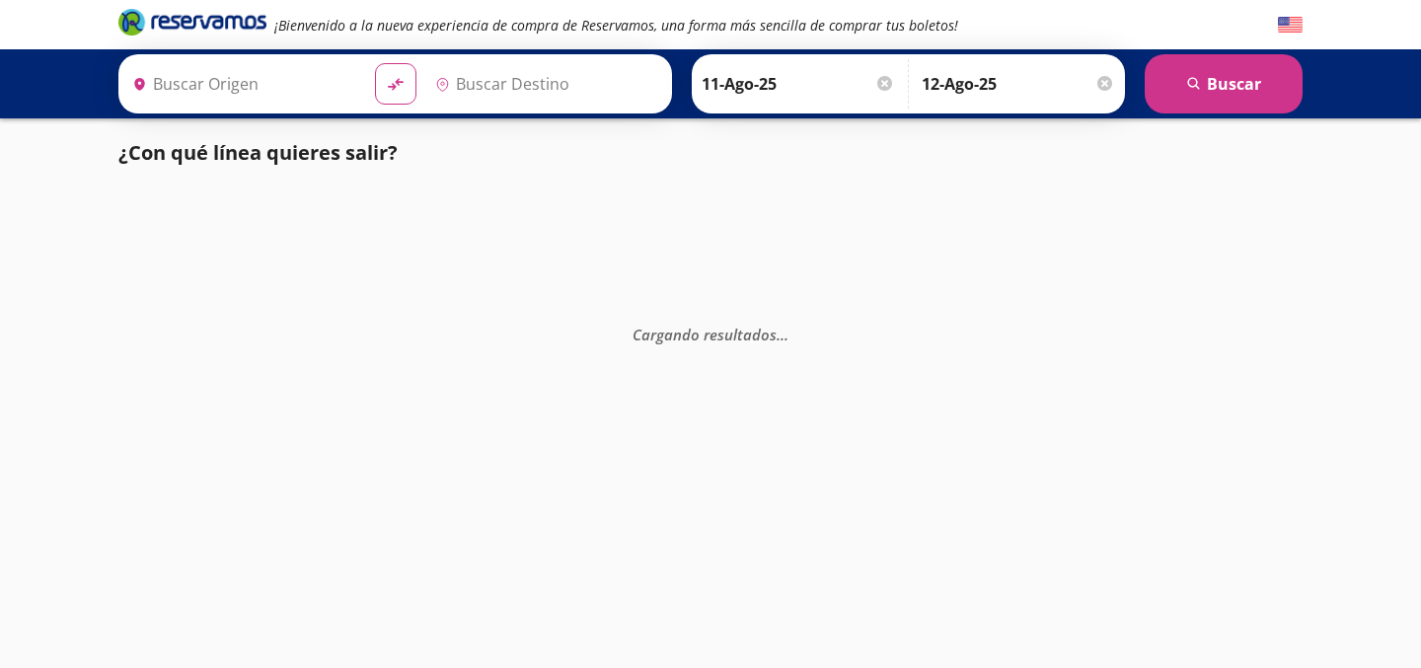
type input "Hermosillo, [GEOGRAPHIC_DATA]"
type input "Nogales, [GEOGRAPHIC_DATA]"
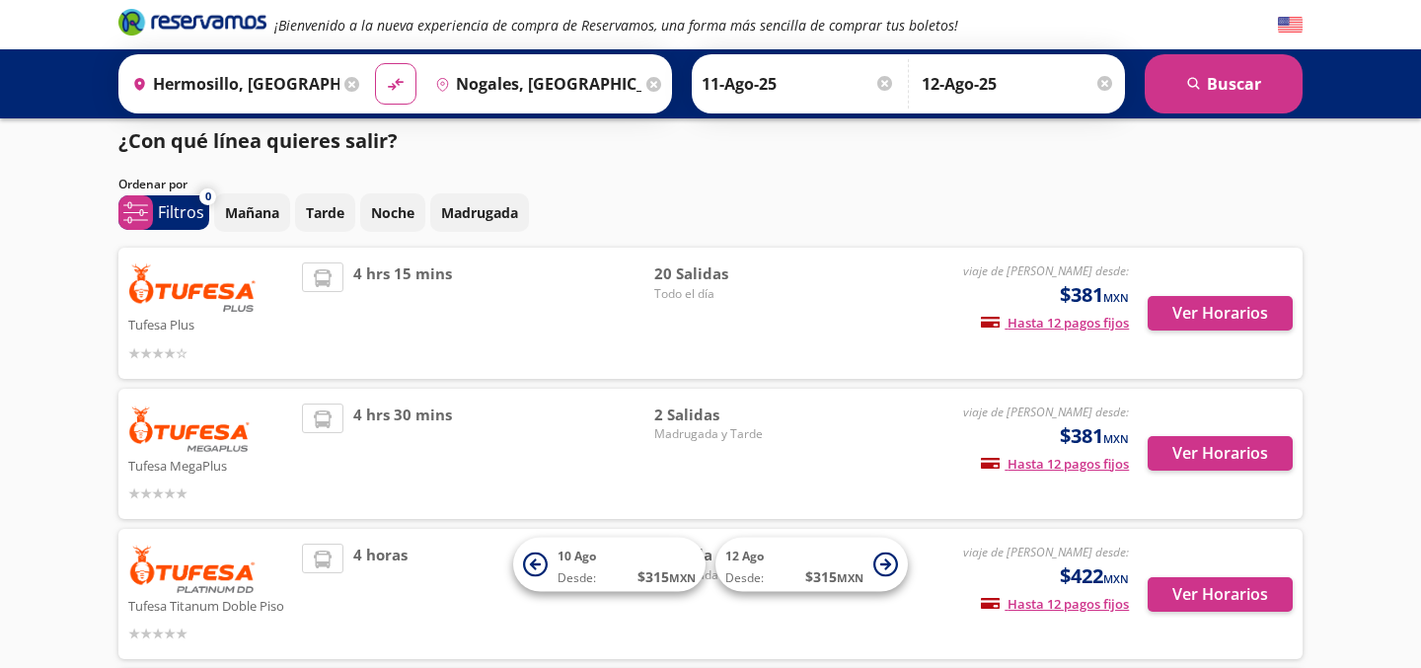
scroll to position [10, 0]
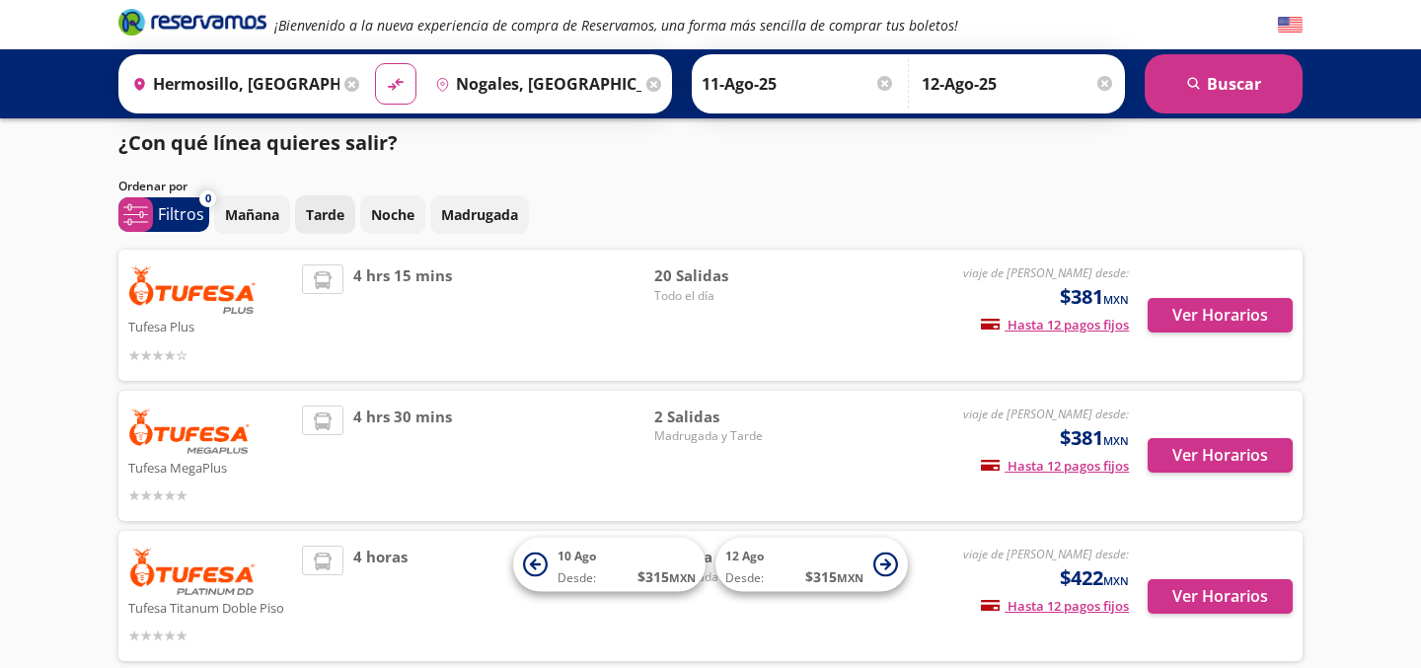
click at [330, 216] on p "Tarde" at bounding box center [325, 214] width 38 height 21
click at [387, 221] on p "Noche" at bounding box center [392, 214] width 43 height 21
click at [804, 214] on div "[DATE] Tarde Noche Madrugada" at bounding box center [758, 214] width 1088 height 38
click at [1256, 204] on div "[DATE] Tarde Noche Madrugada" at bounding box center [758, 214] width 1088 height 38
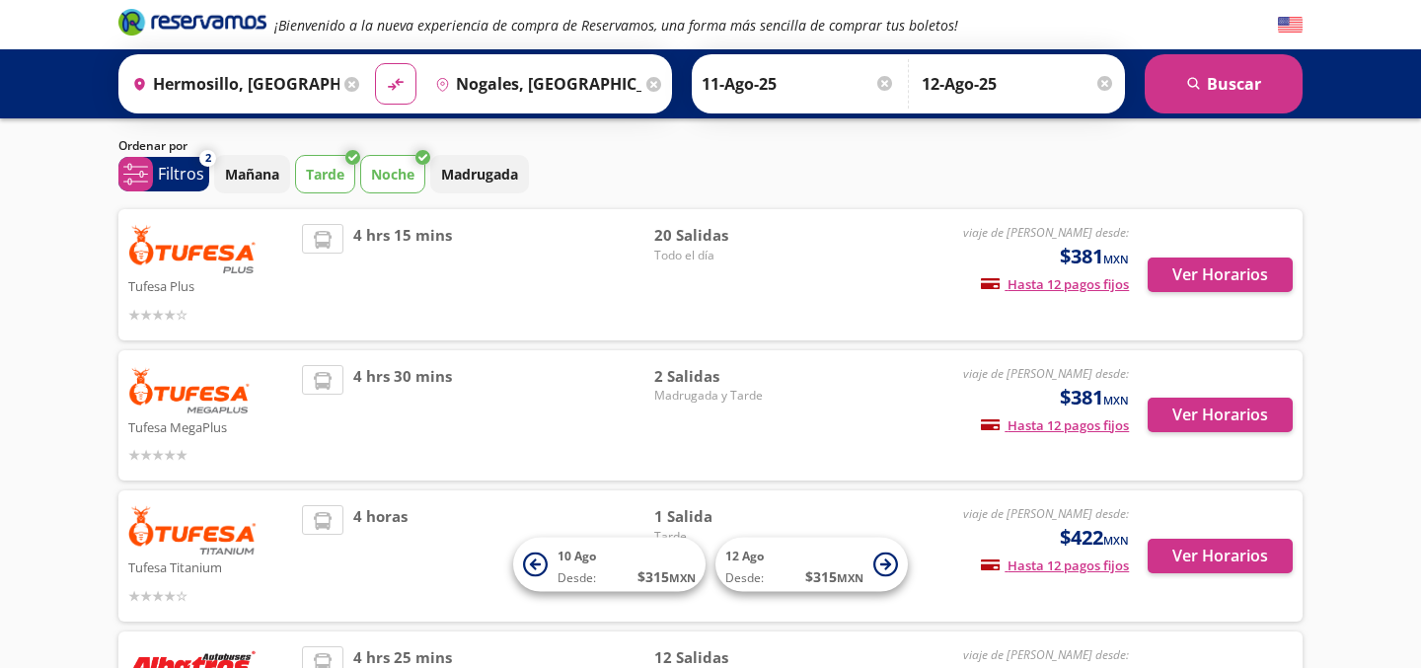
scroll to position [54, 0]
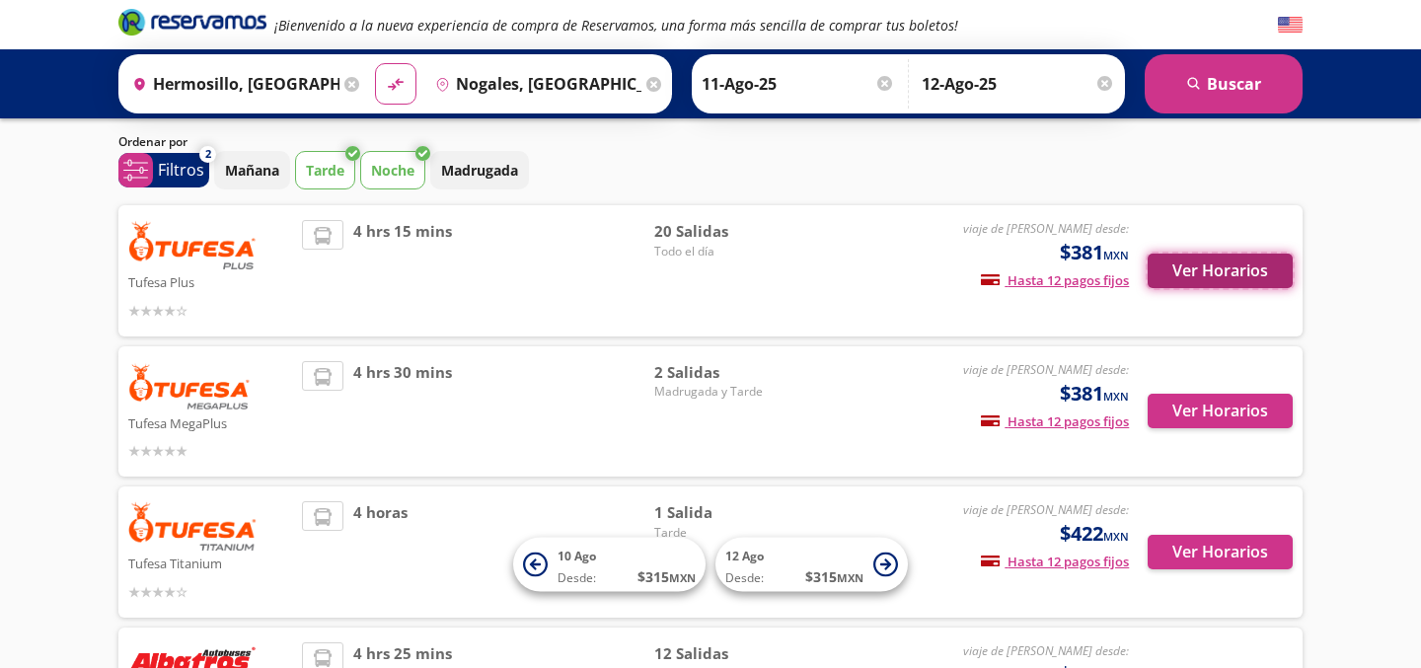
click at [1194, 254] on button "Ver Horarios" at bounding box center [1220, 271] width 145 height 35
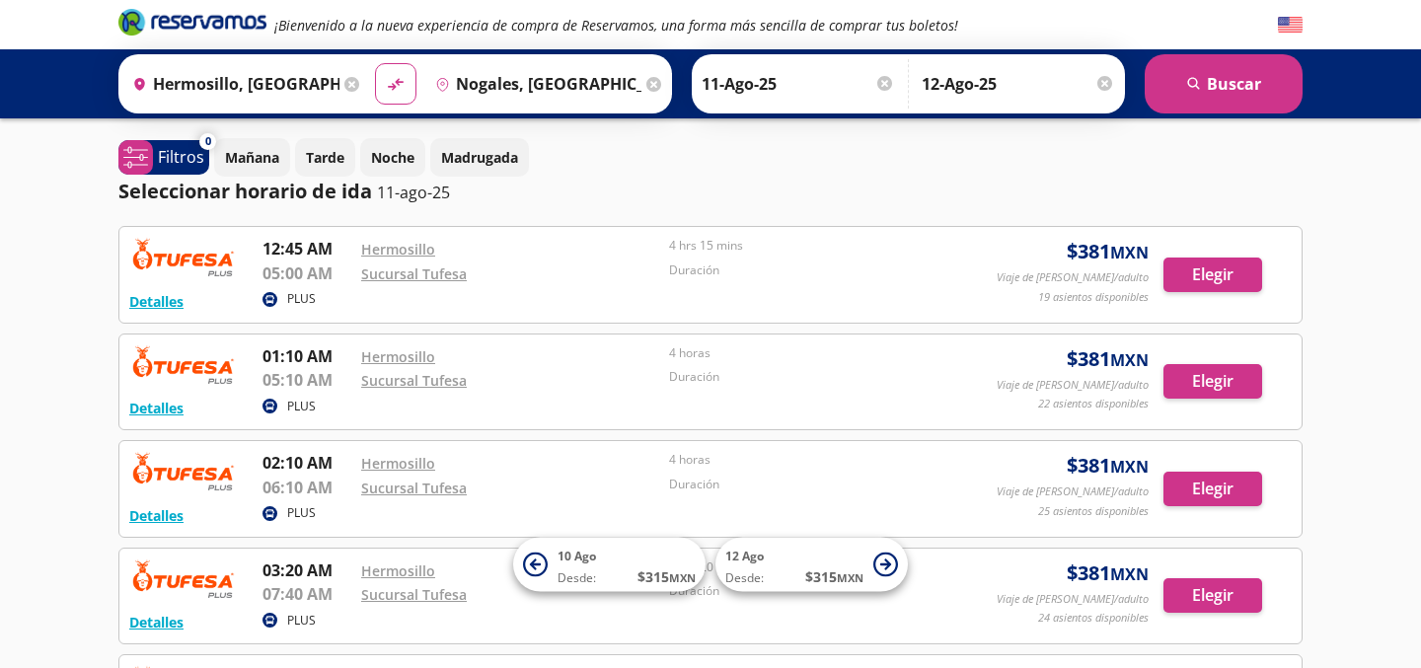
click at [320, 152] on p "Tarde" at bounding box center [325, 157] width 38 height 21
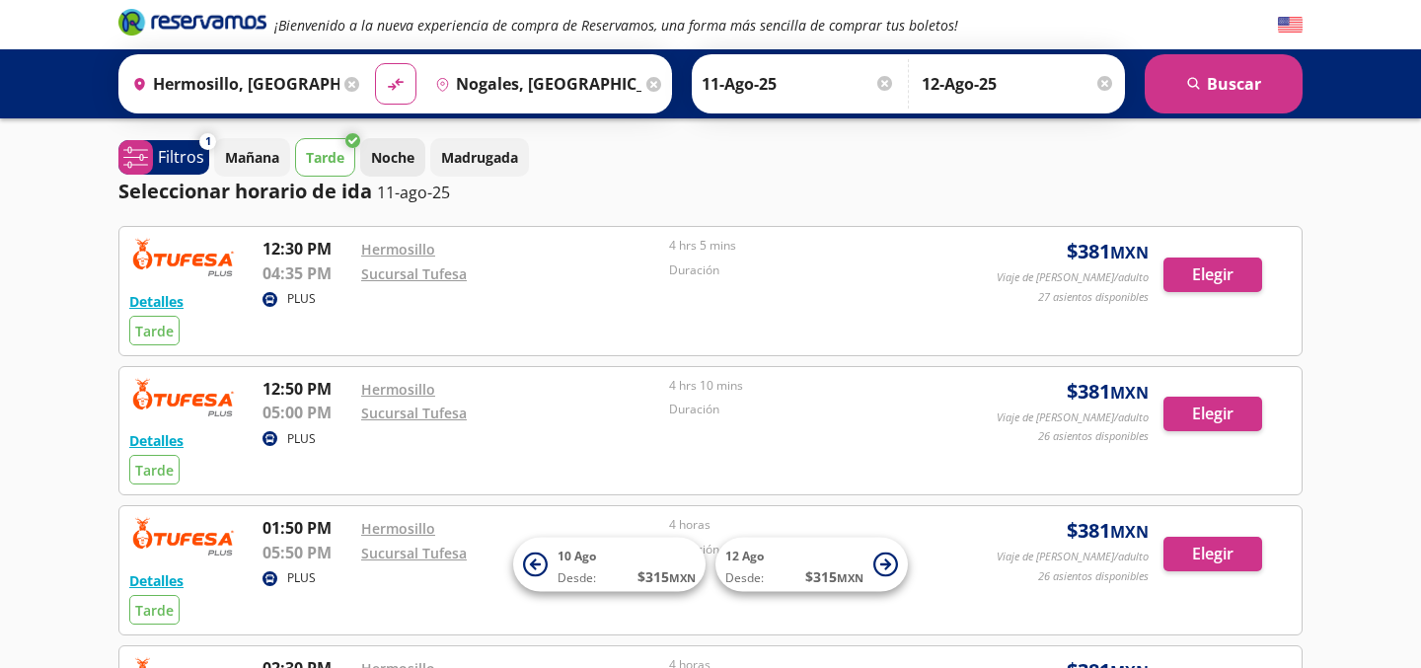
click at [396, 161] on p "Noche" at bounding box center [392, 157] width 43 height 21
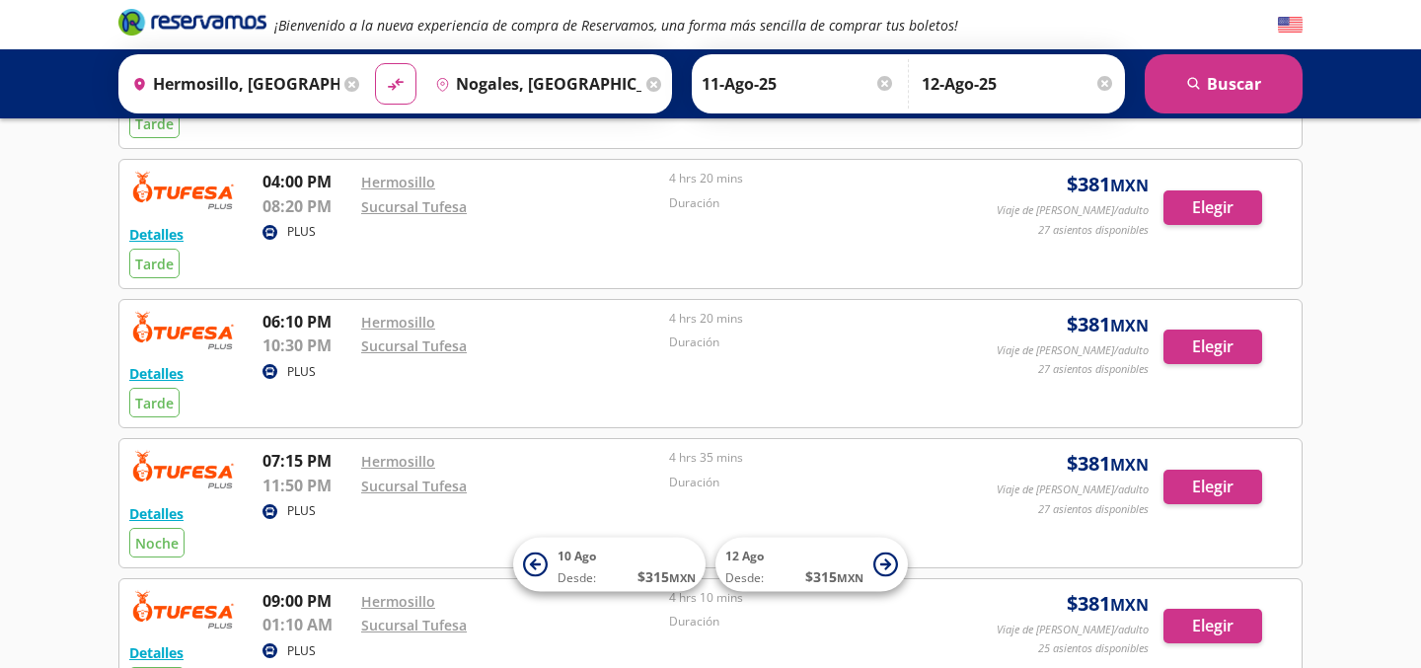
scroll to position [631, 0]
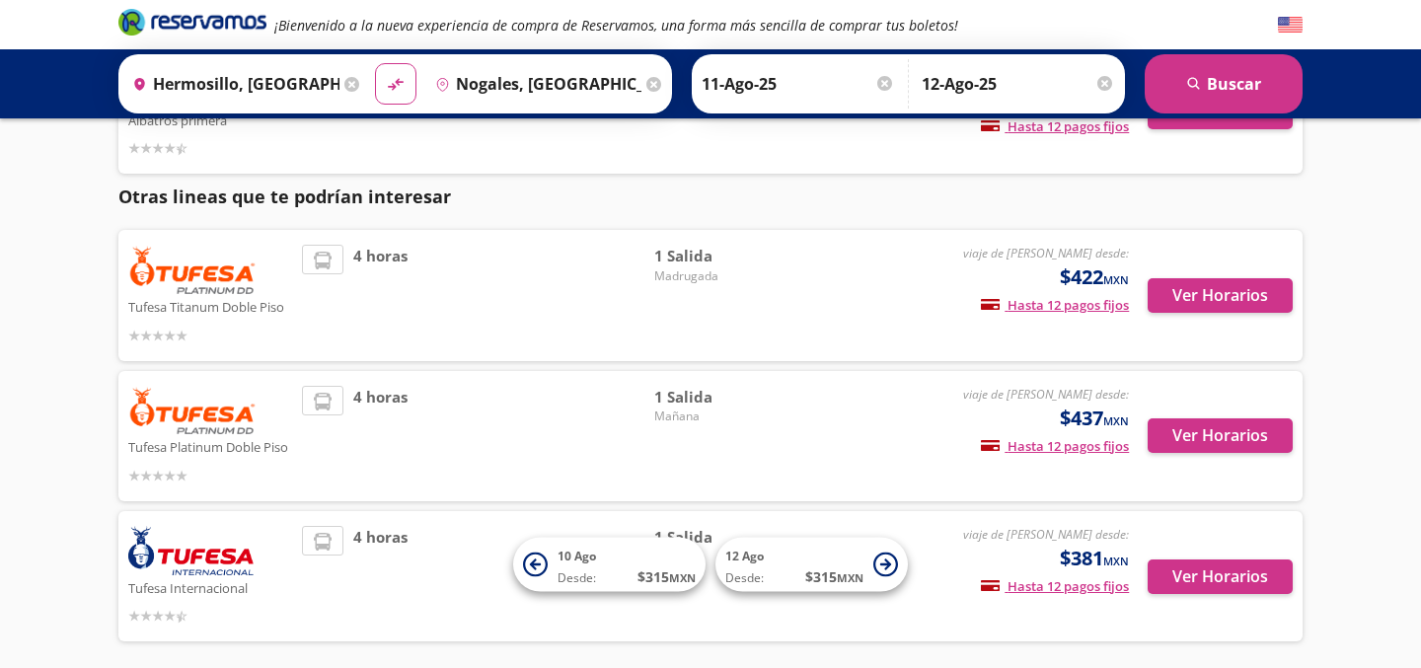
scroll to position [54, 0]
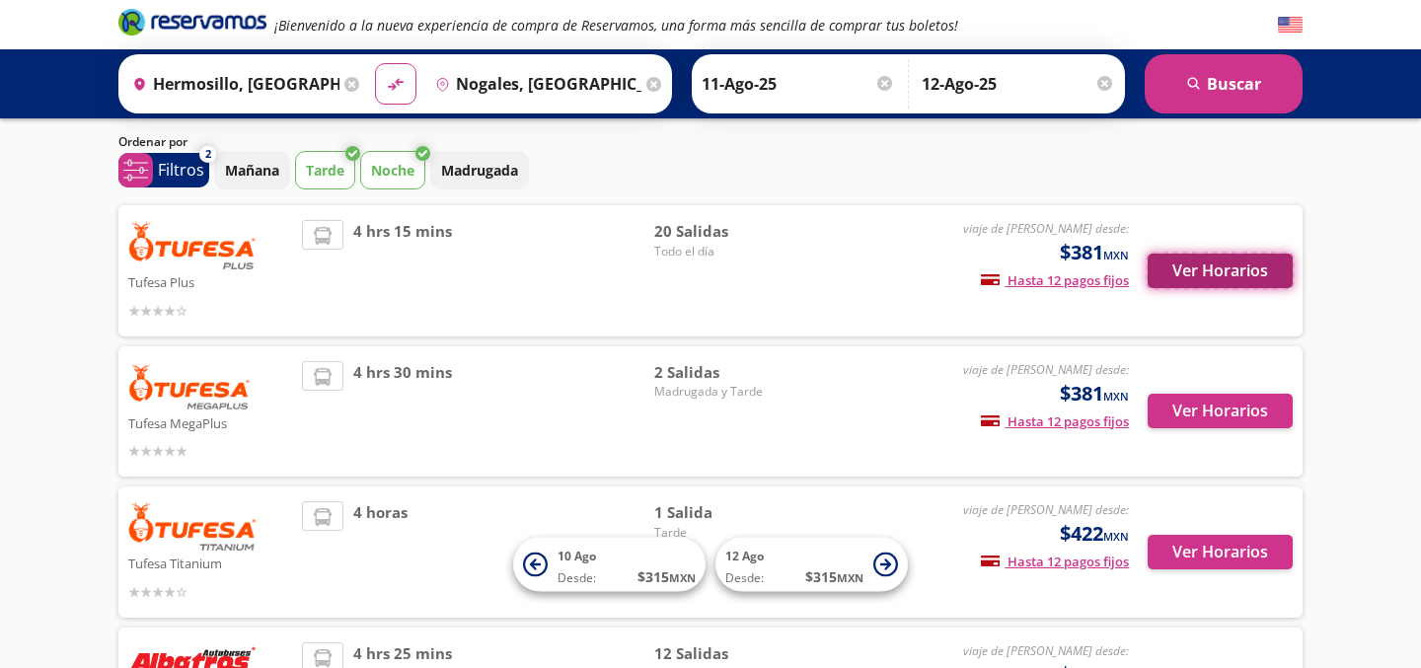
click at [1197, 268] on button "Ver Horarios" at bounding box center [1220, 271] width 145 height 35
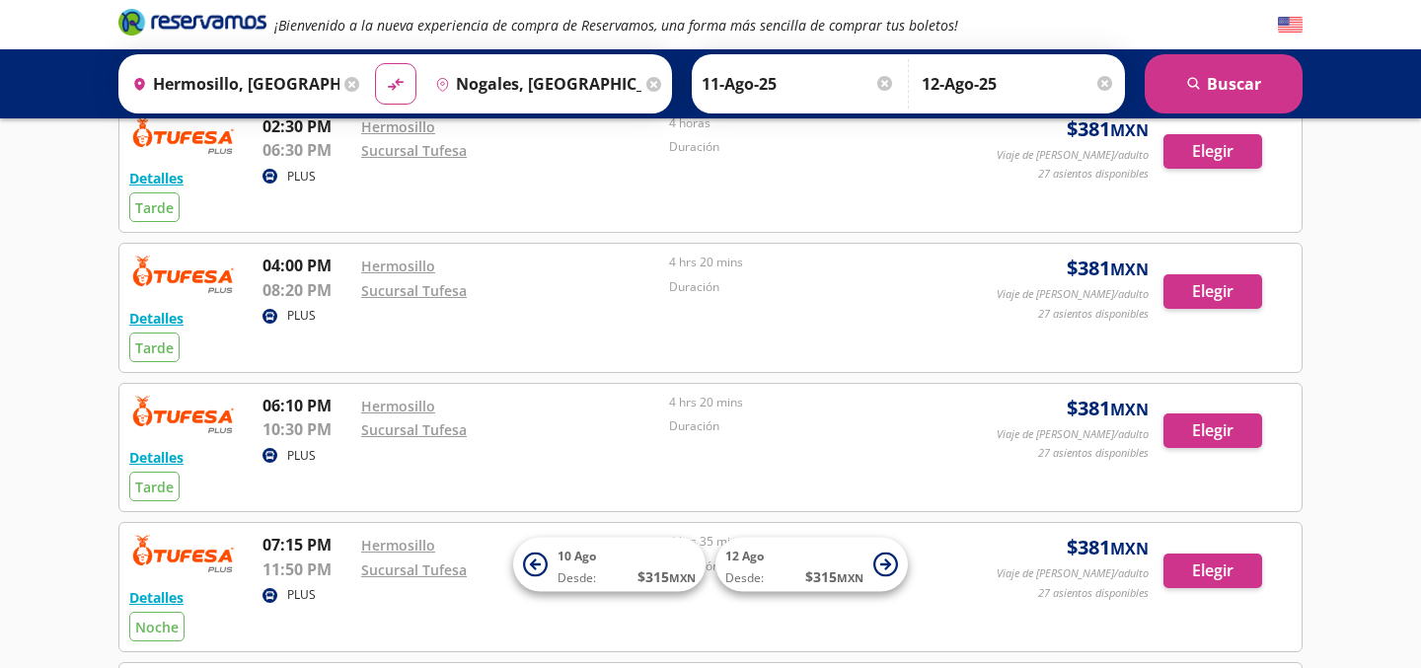
scroll to position [585, 0]
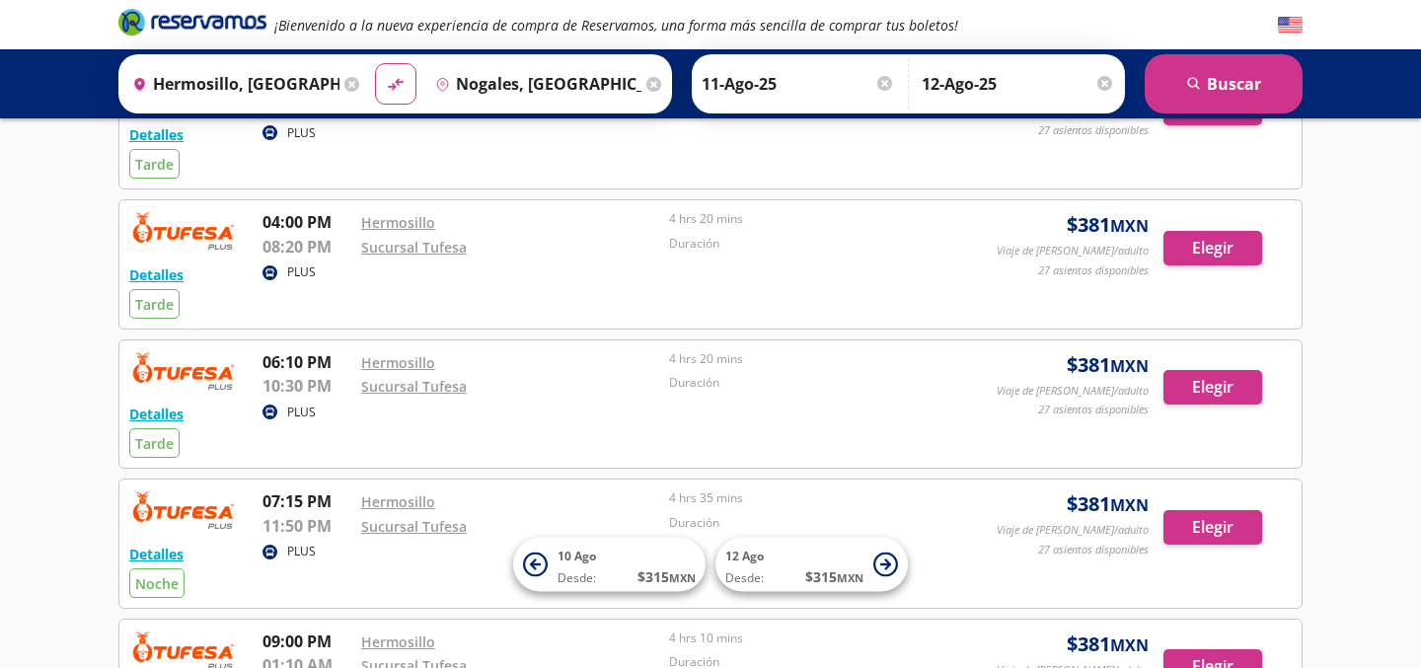
scroll to position [54, 0]
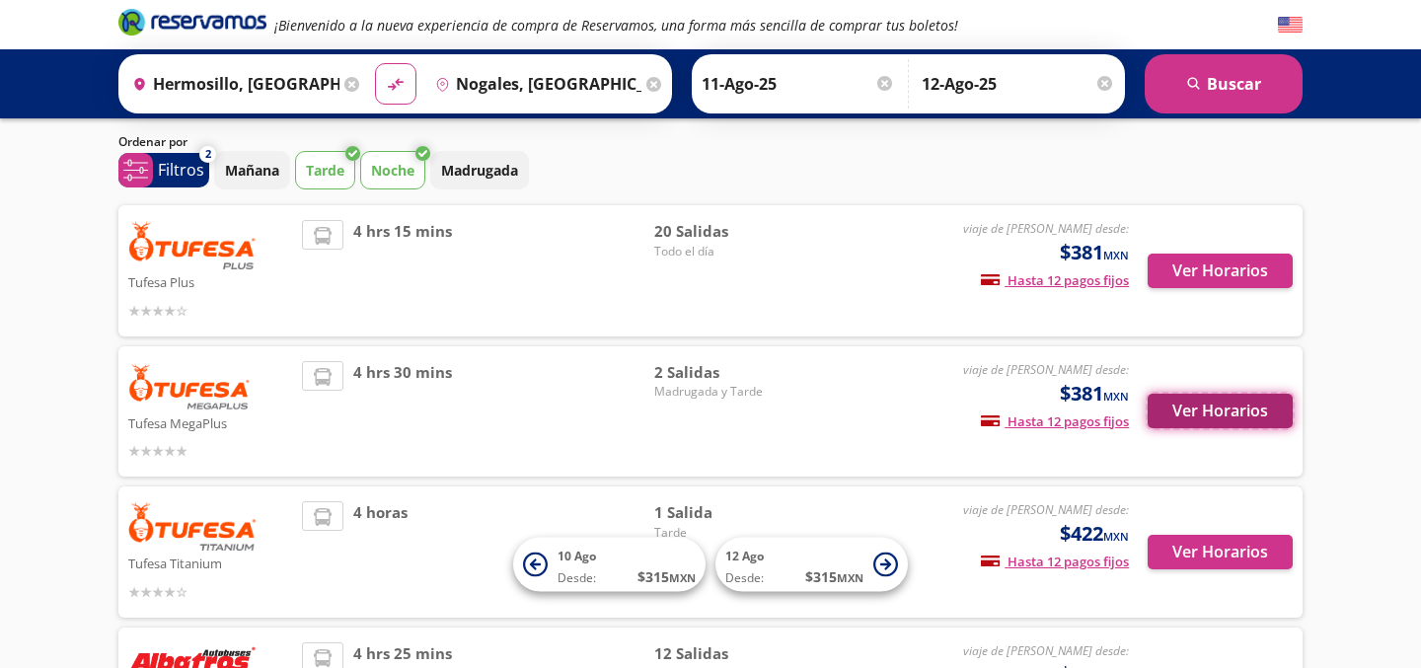
click at [1218, 418] on button "Ver Horarios" at bounding box center [1220, 411] width 145 height 35
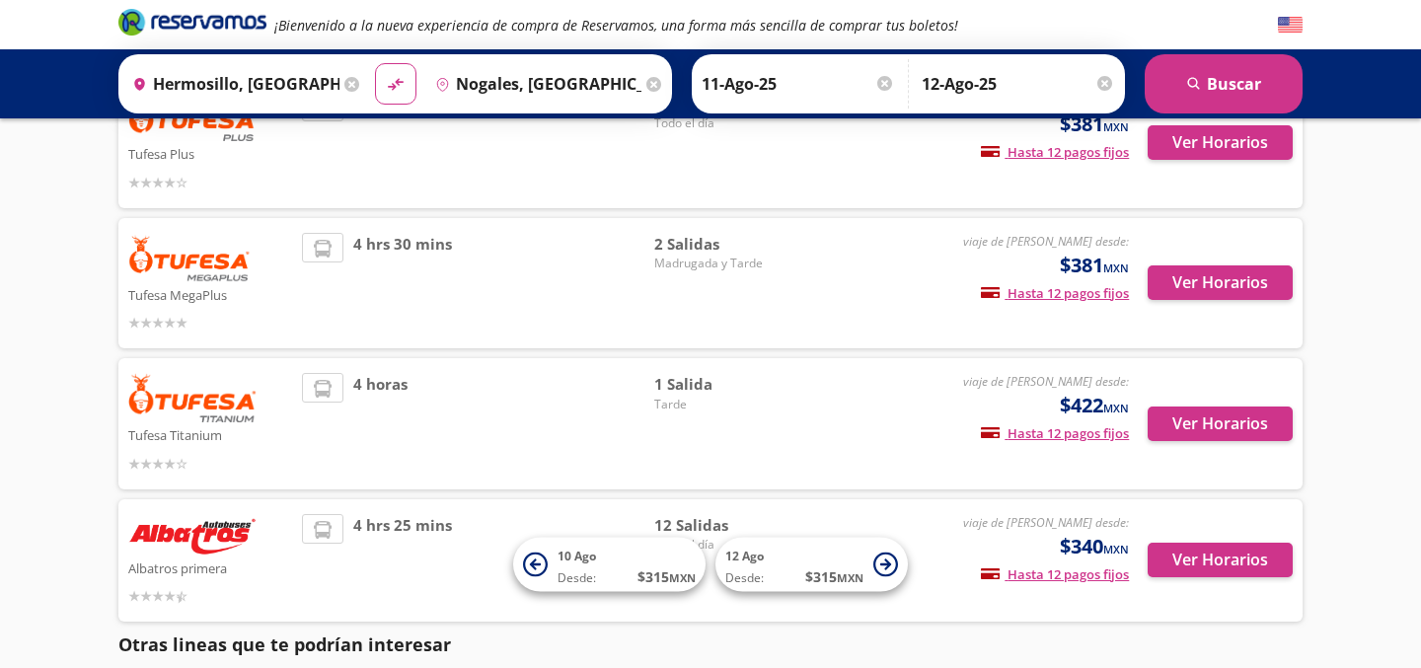
scroll to position [184, 0]
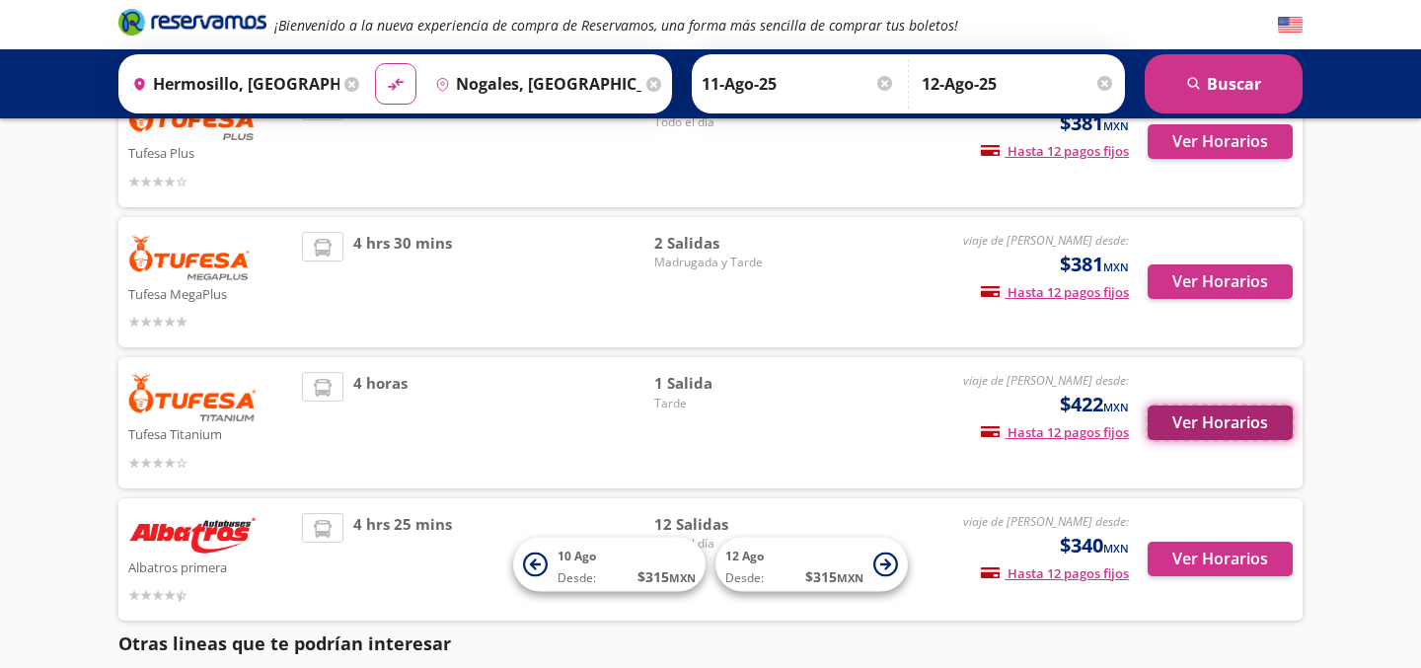
click at [1243, 418] on button "Ver Horarios" at bounding box center [1220, 423] width 145 height 35
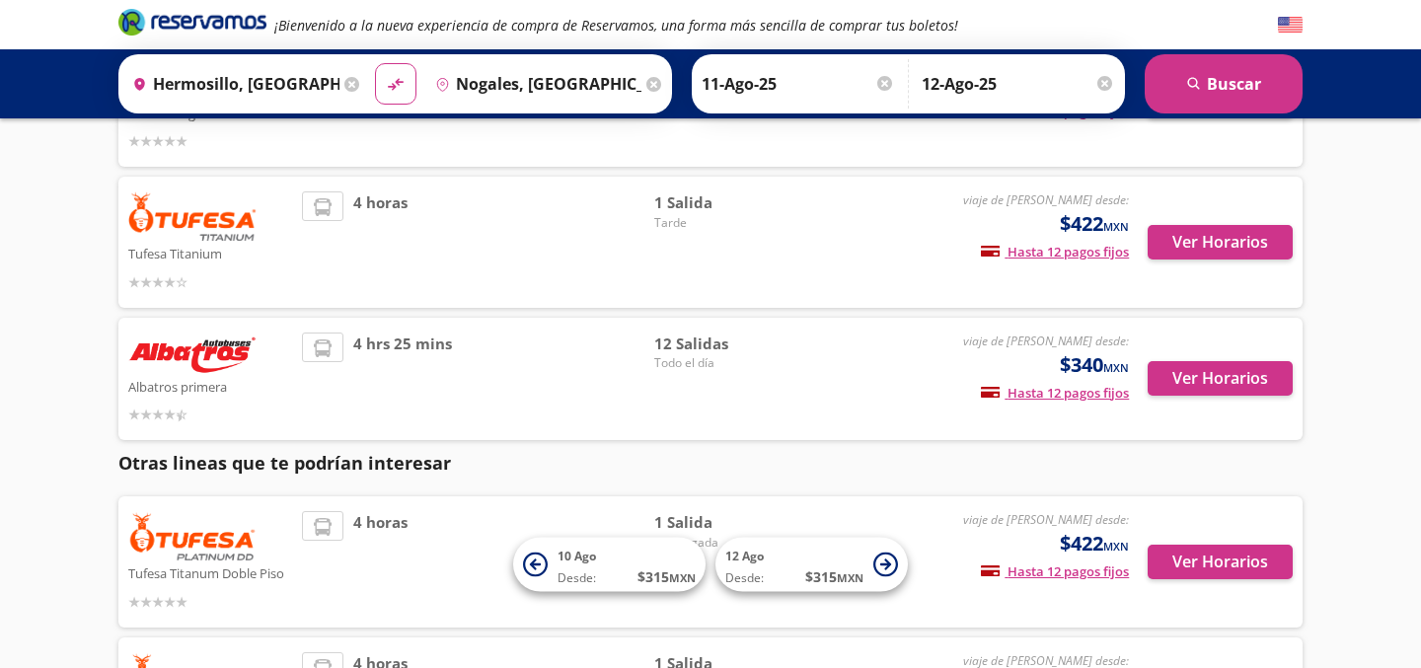
scroll to position [365, 0]
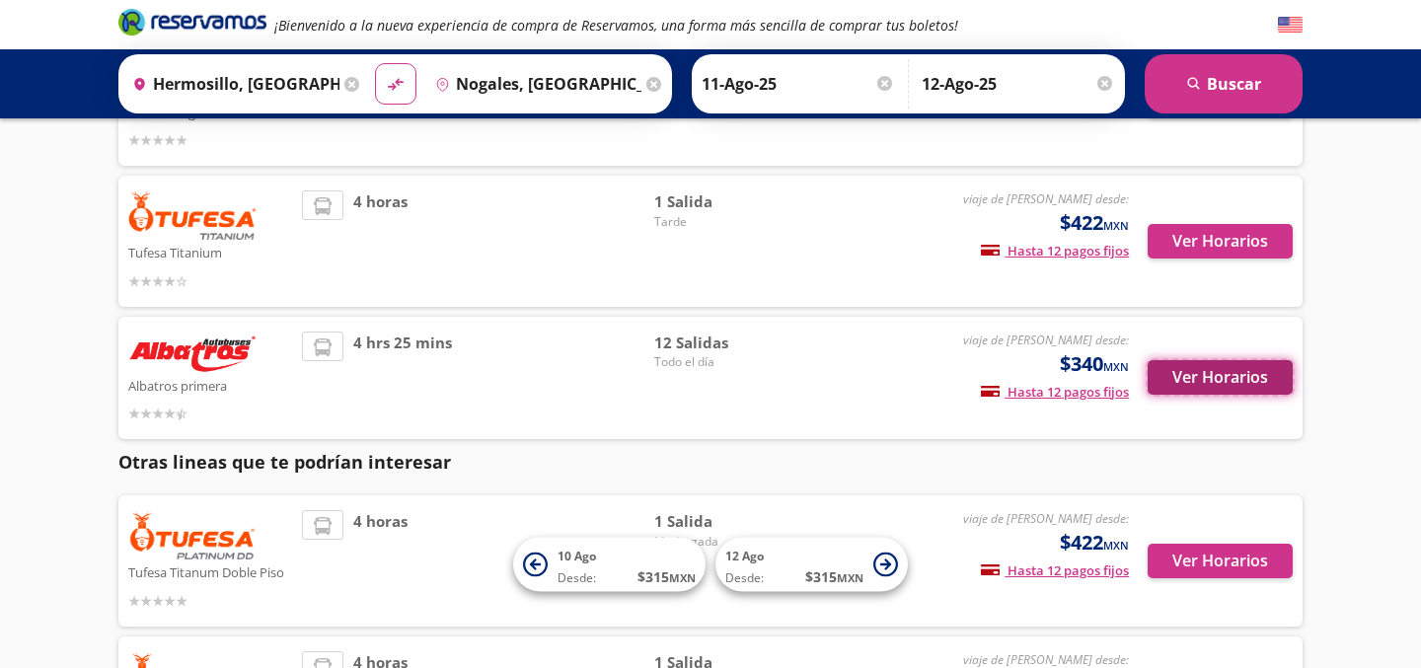
click at [1244, 374] on button "Ver Horarios" at bounding box center [1220, 377] width 145 height 35
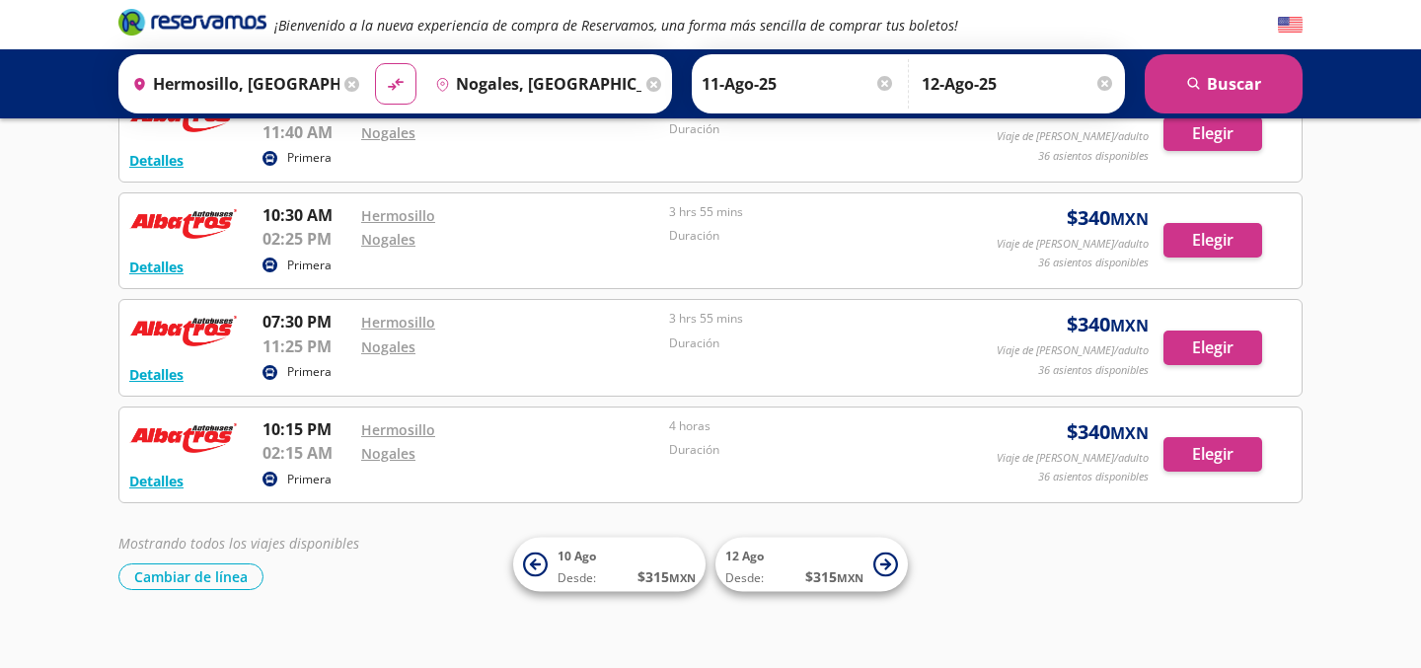
scroll to position [1257, 0]
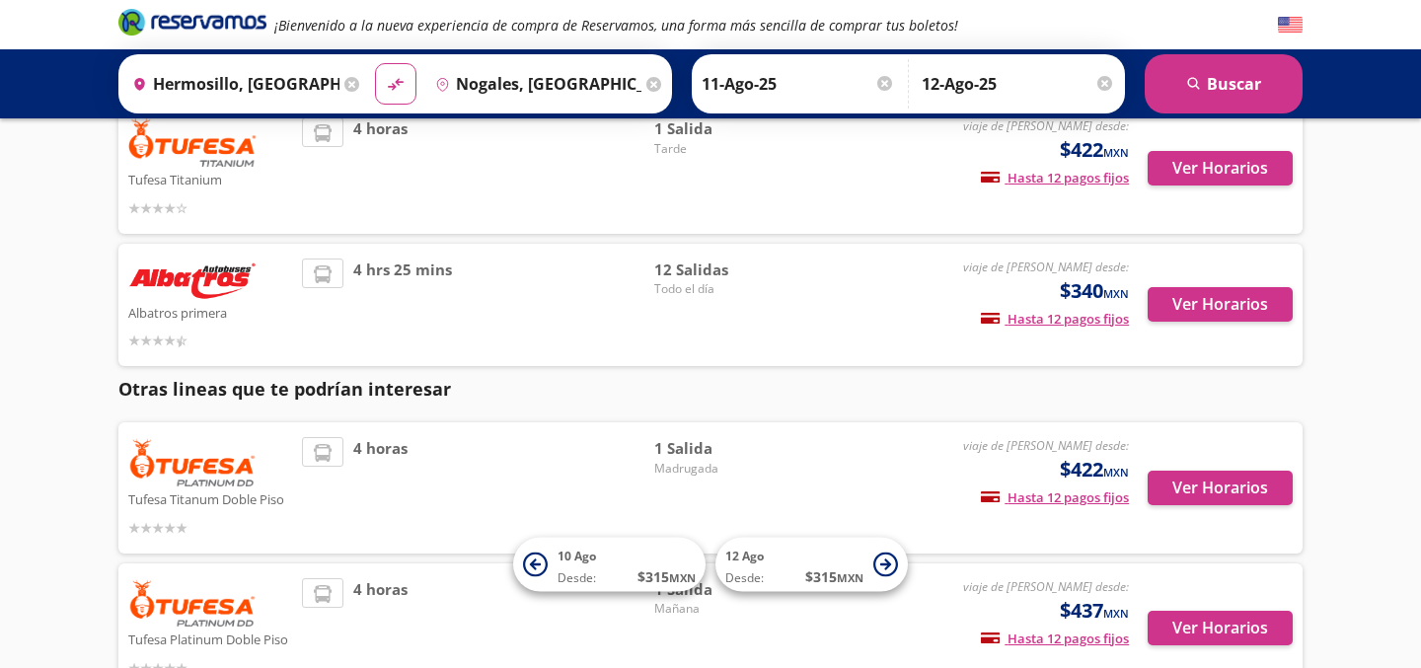
scroll to position [447, 0]
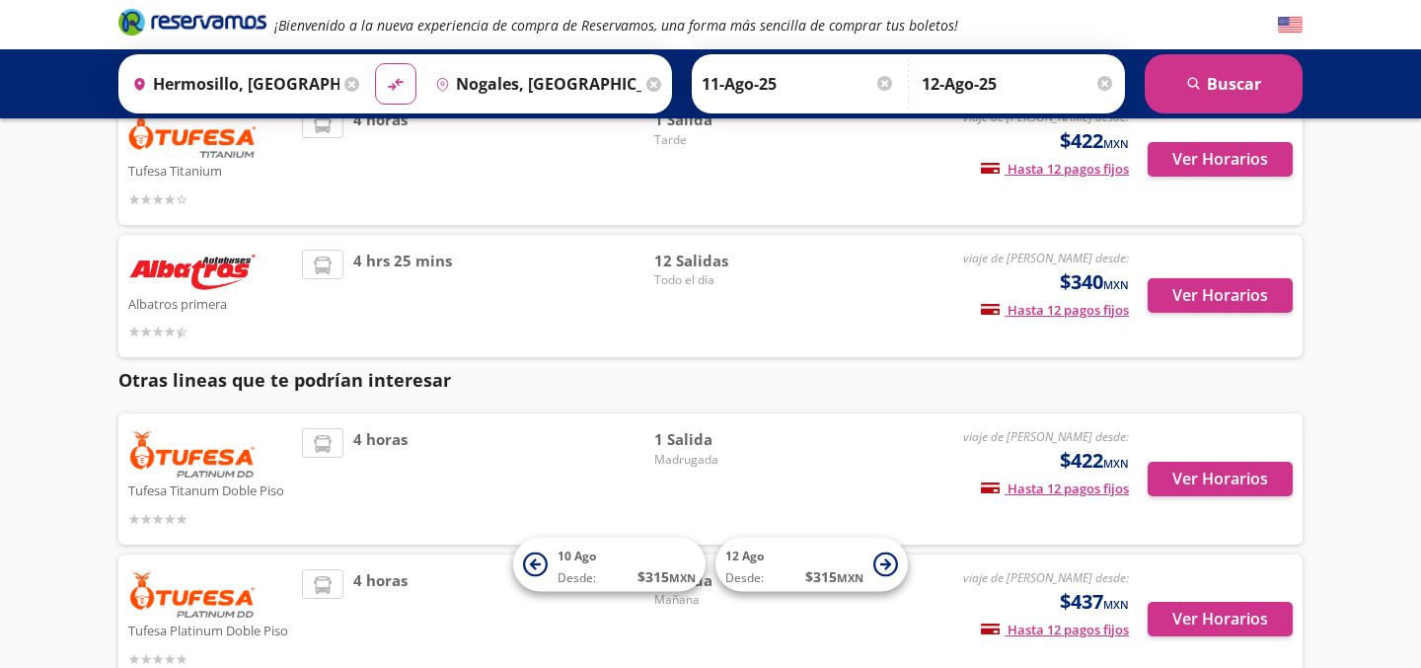
click at [1408, 287] on div "¡Bienvenido a la nueva experiencia de compra de Reservamos, una forma más senci…" at bounding box center [710, 238] width 1421 height 1371
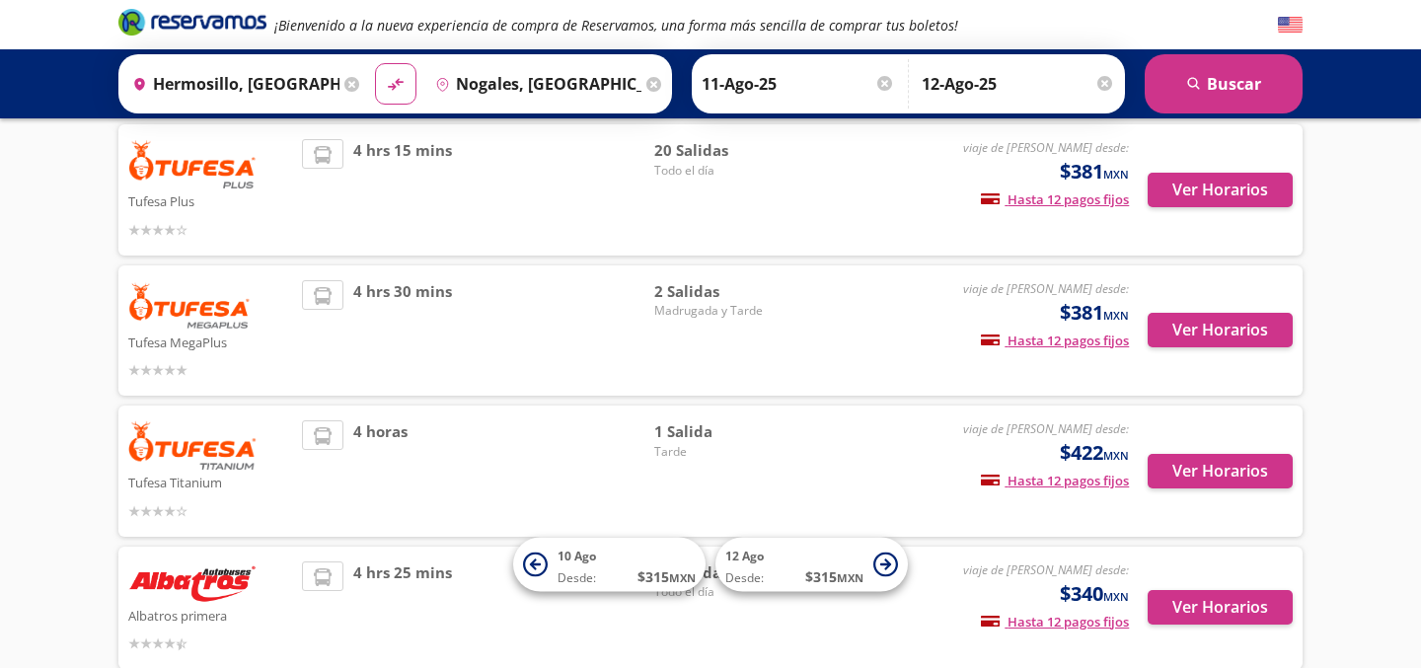
scroll to position [134, 0]
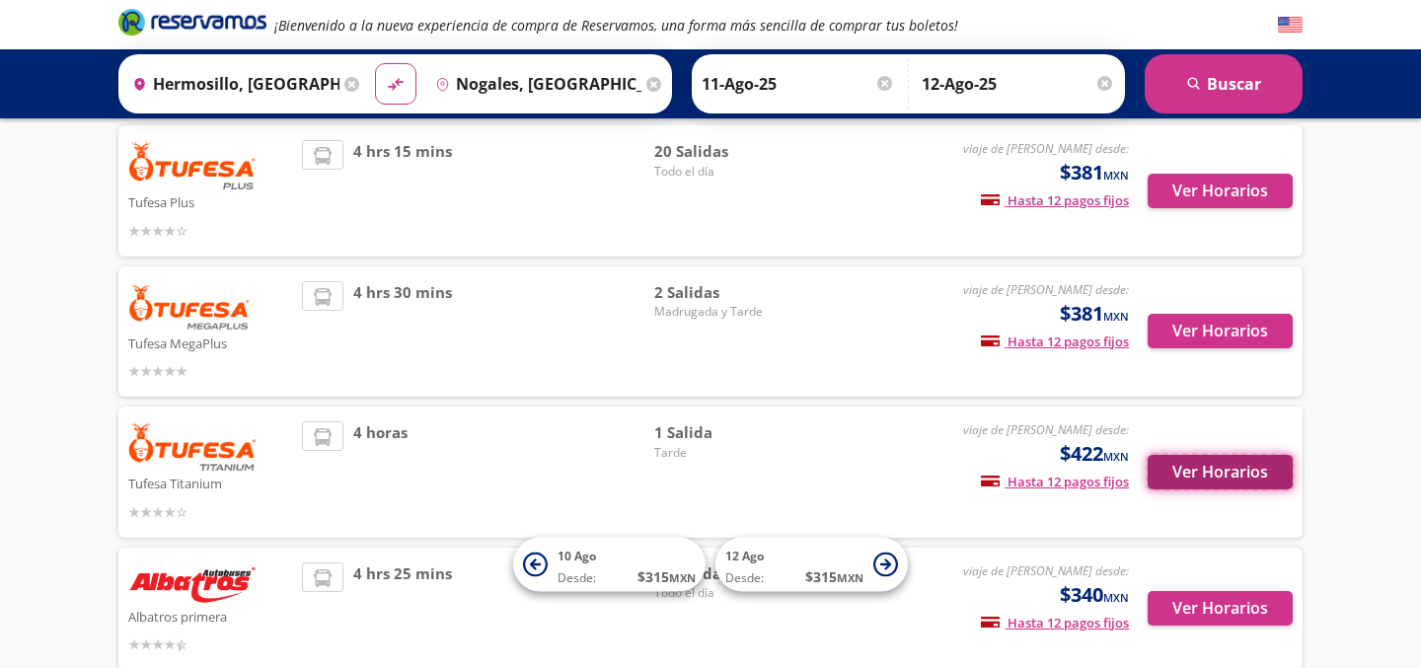
click at [1162, 477] on button "Ver Horarios" at bounding box center [1220, 472] width 145 height 35
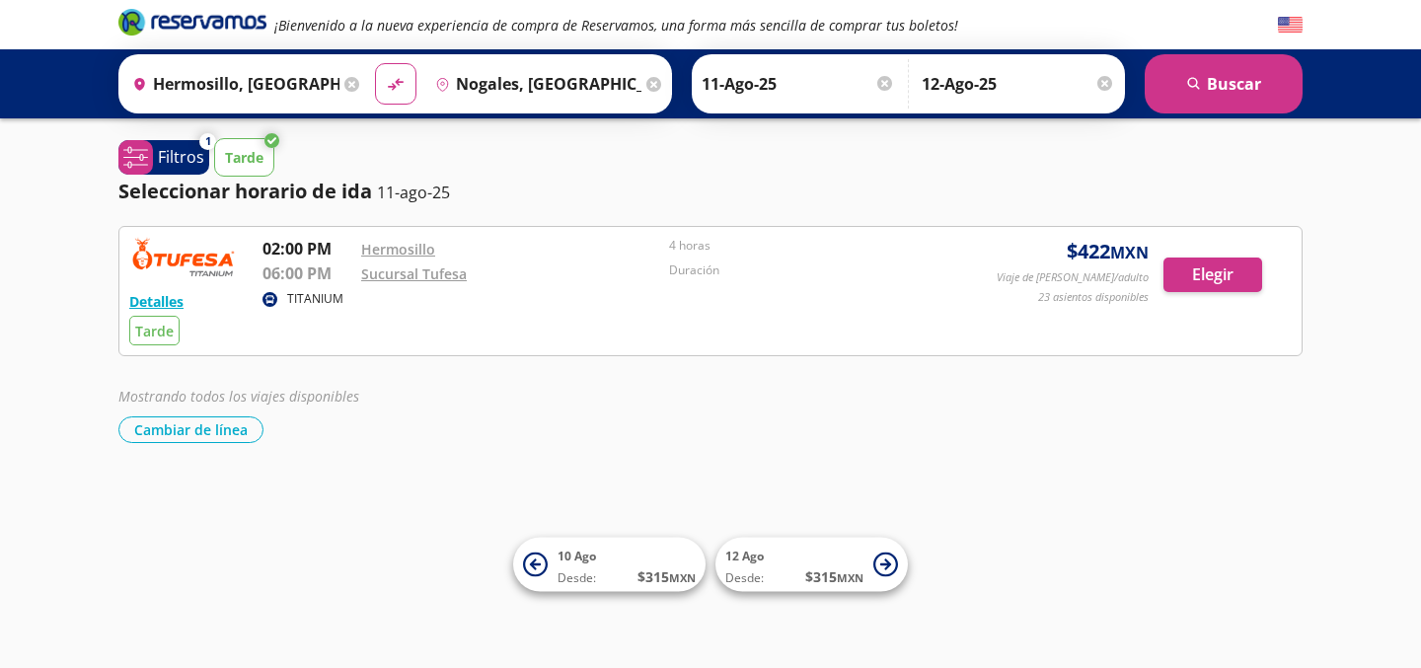
scroll to position [134, 0]
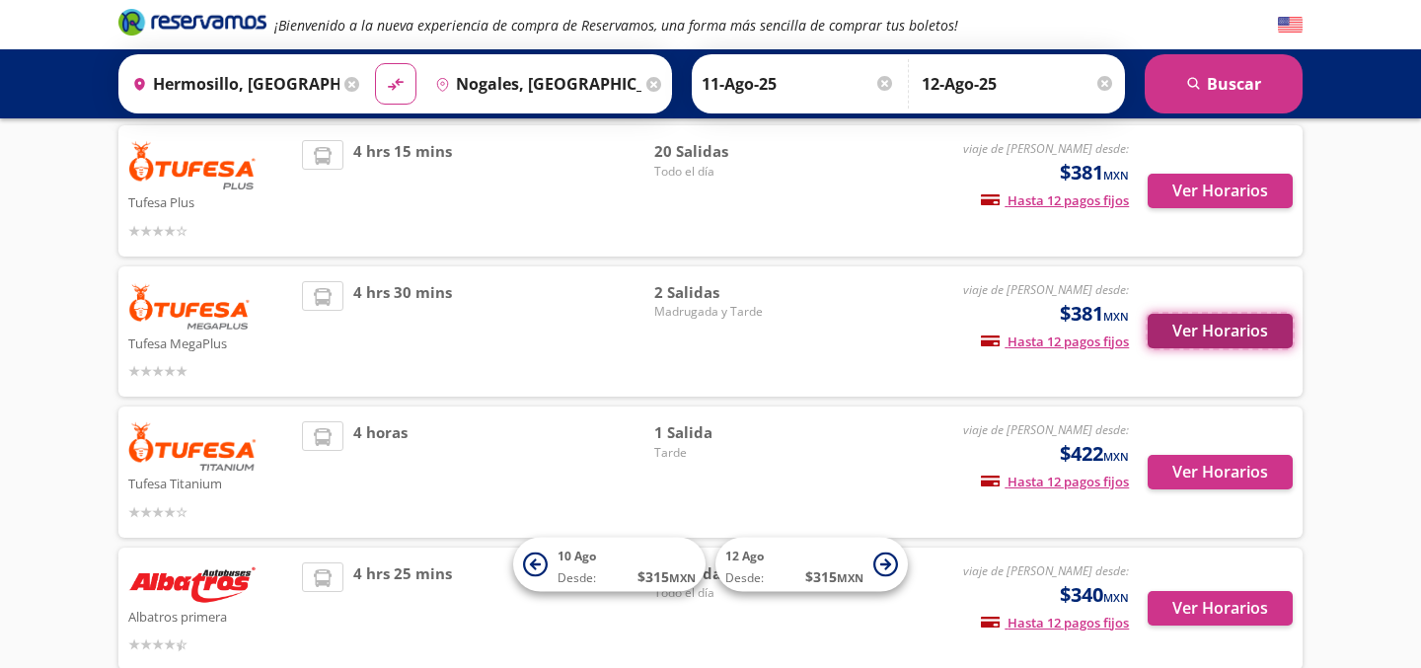
click at [1219, 343] on button "Ver Horarios" at bounding box center [1220, 331] width 145 height 35
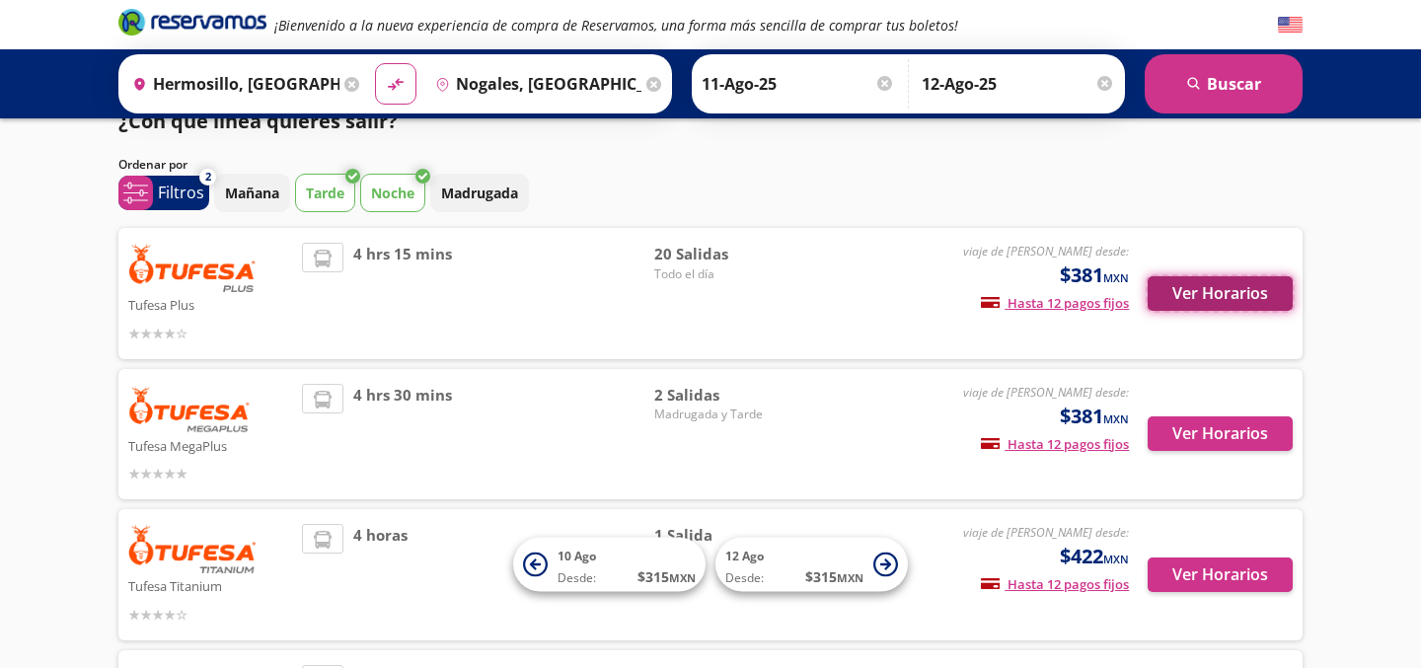
click at [1227, 283] on button "Ver Horarios" at bounding box center [1220, 293] width 145 height 35
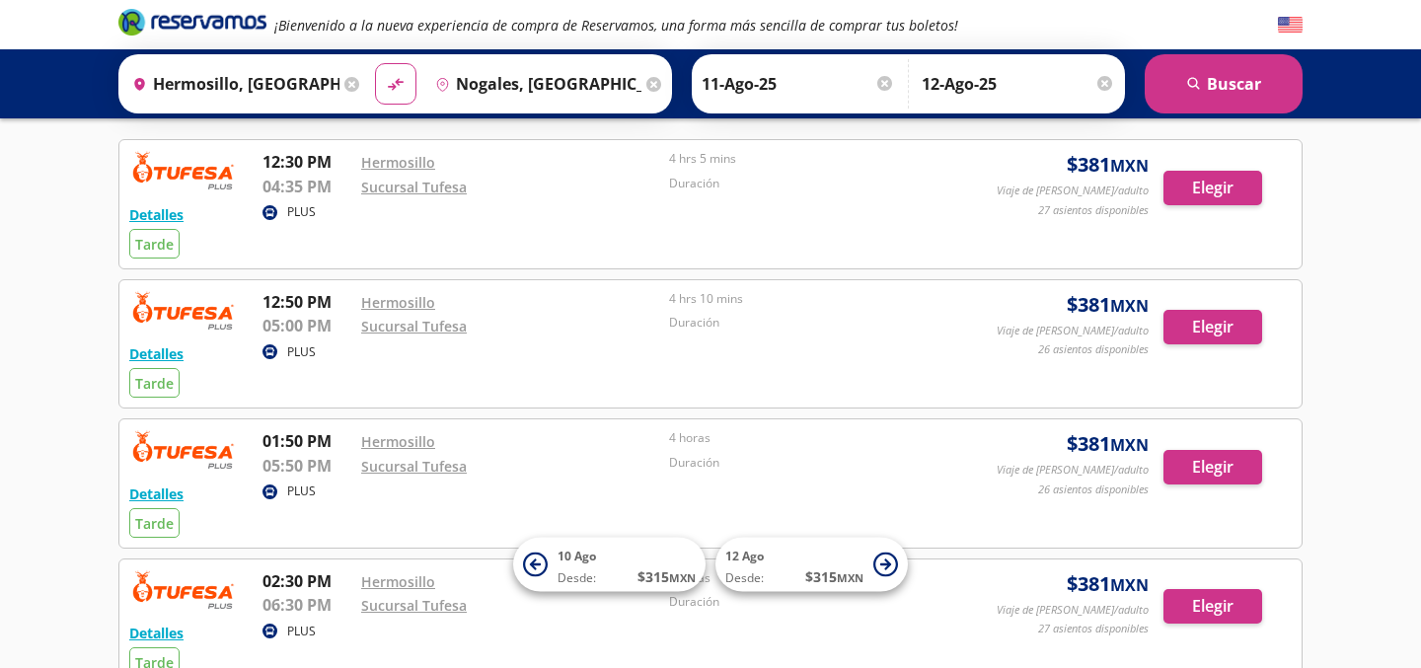
scroll to position [81, 0]
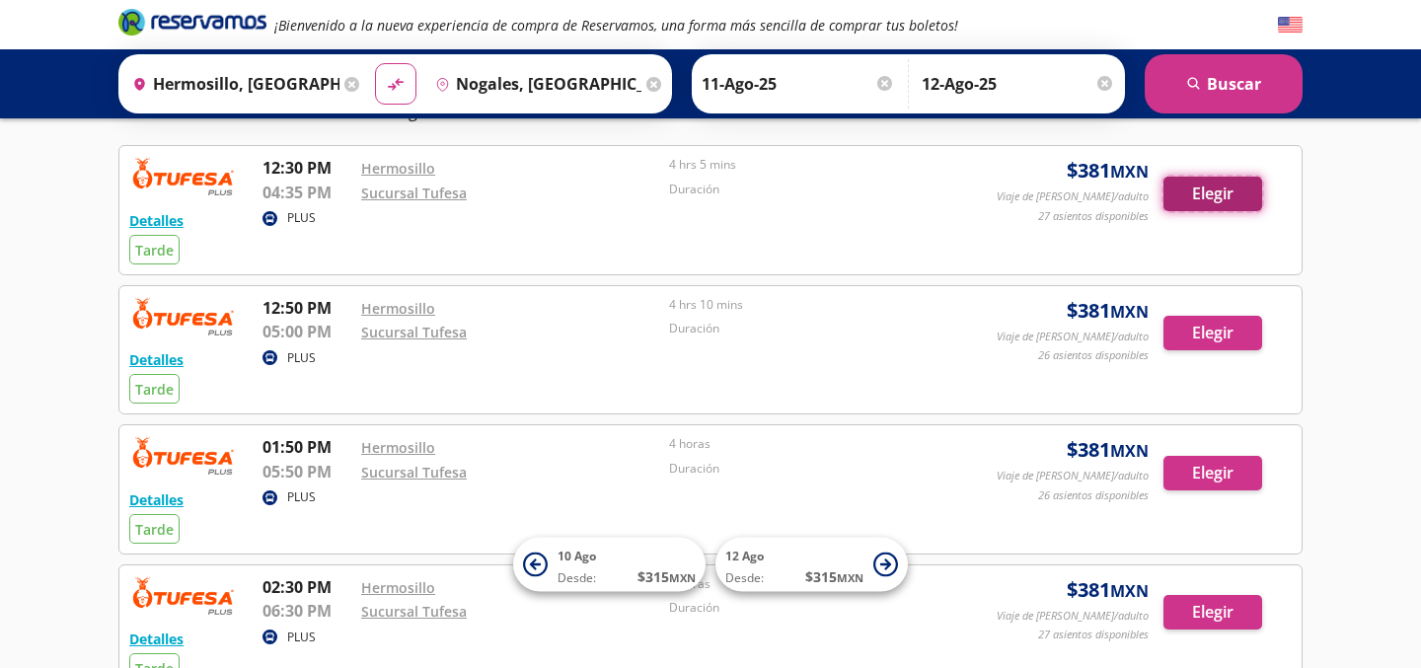
click at [1239, 202] on button "Elegir" at bounding box center [1212, 194] width 99 height 35
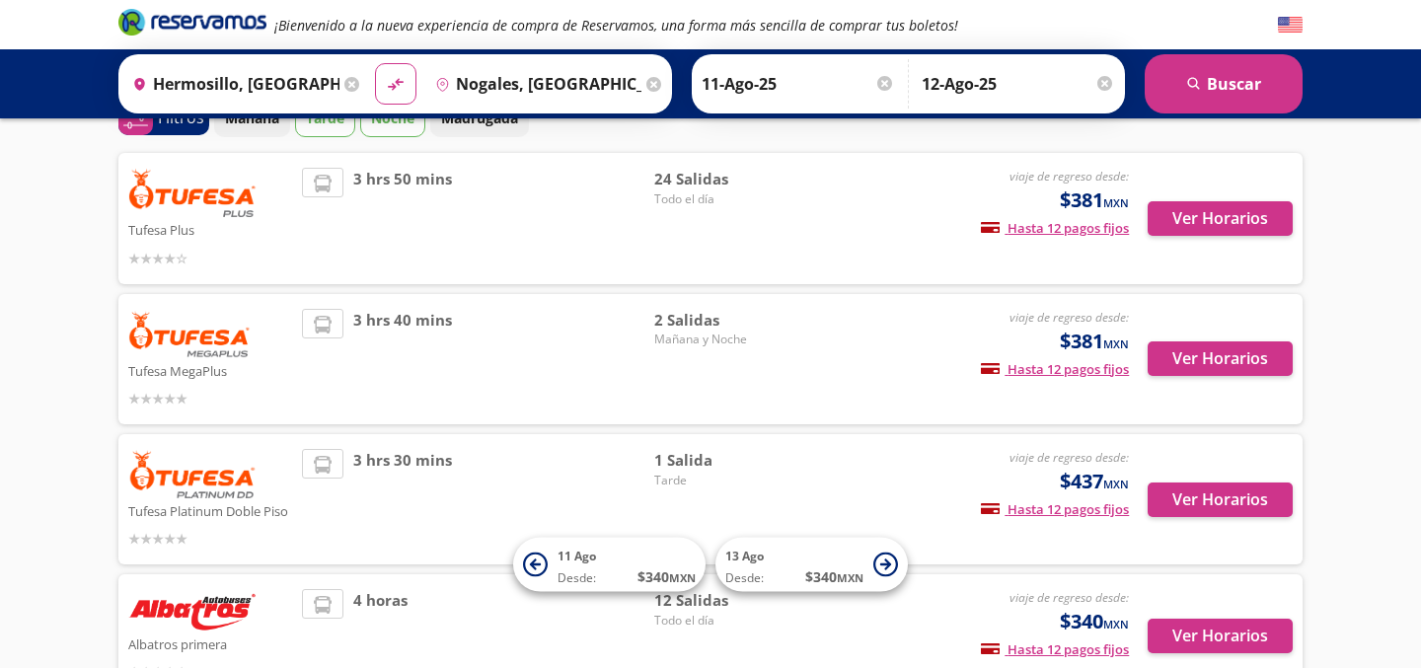
scroll to position [109, 0]
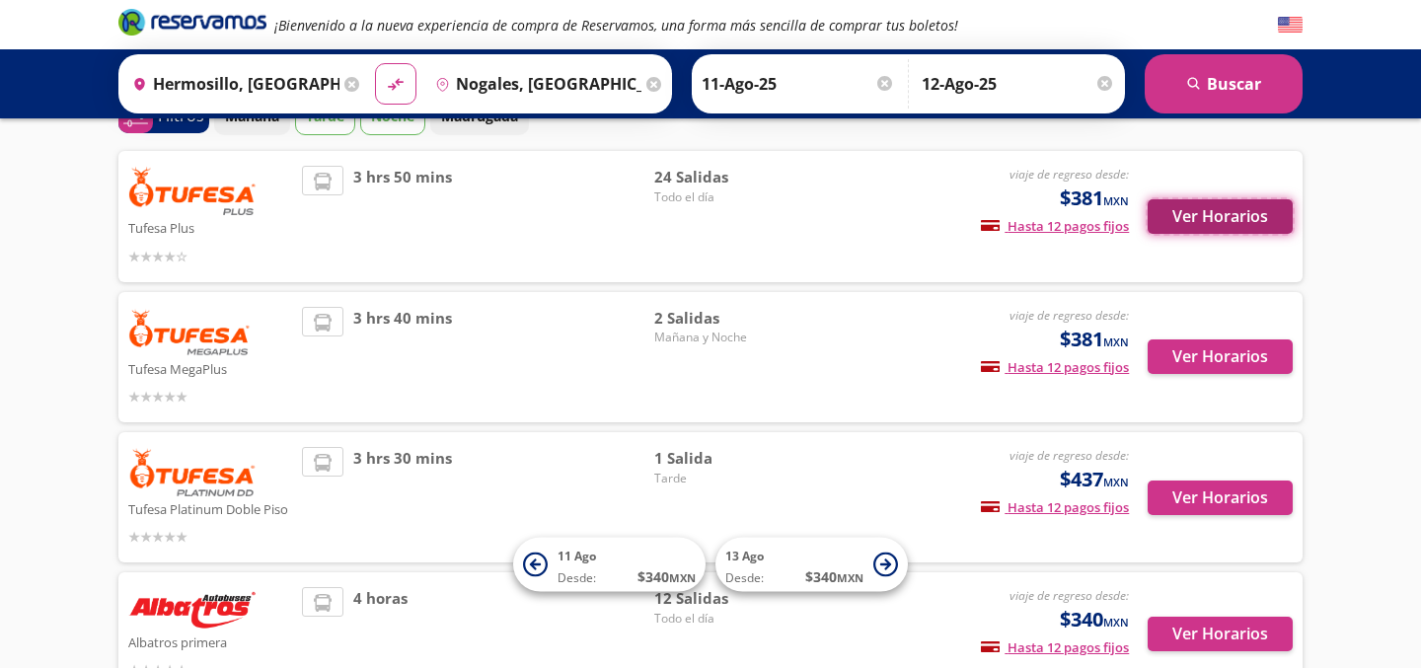
click at [1237, 208] on button "Ver Horarios" at bounding box center [1220, 216] width 145 height 35
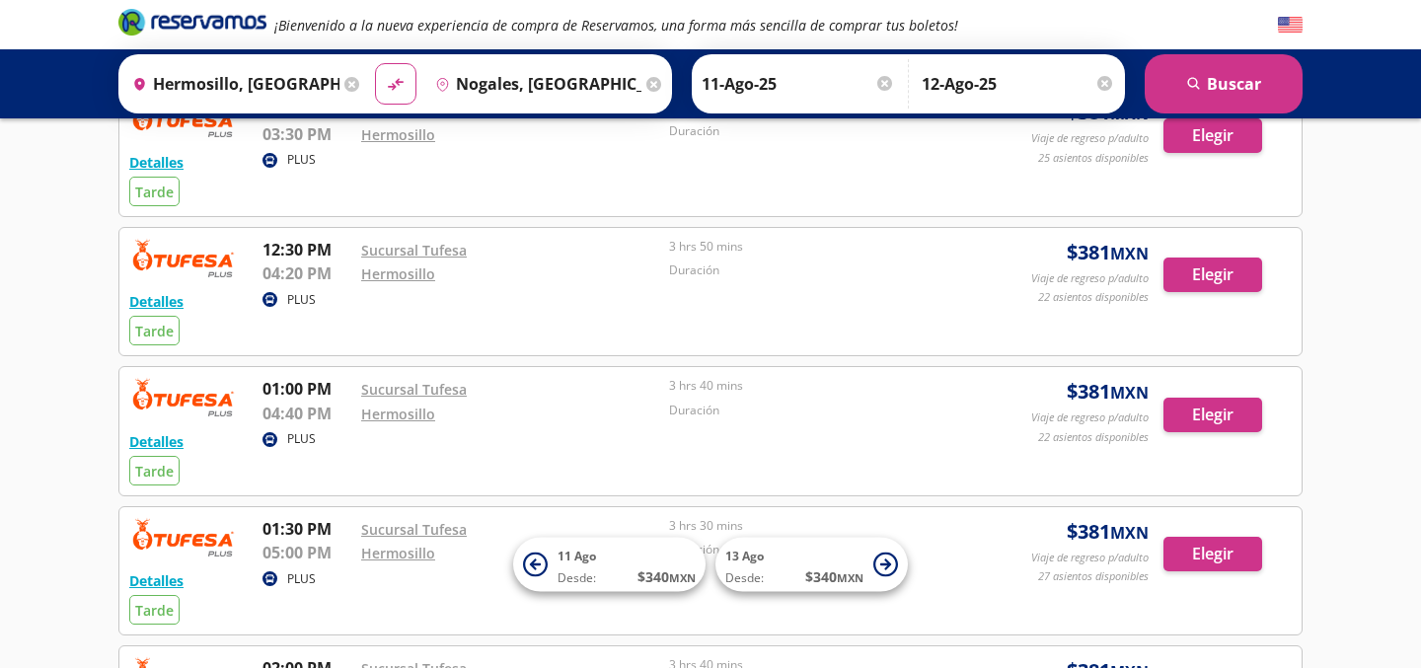
scroll to position [264, 0]
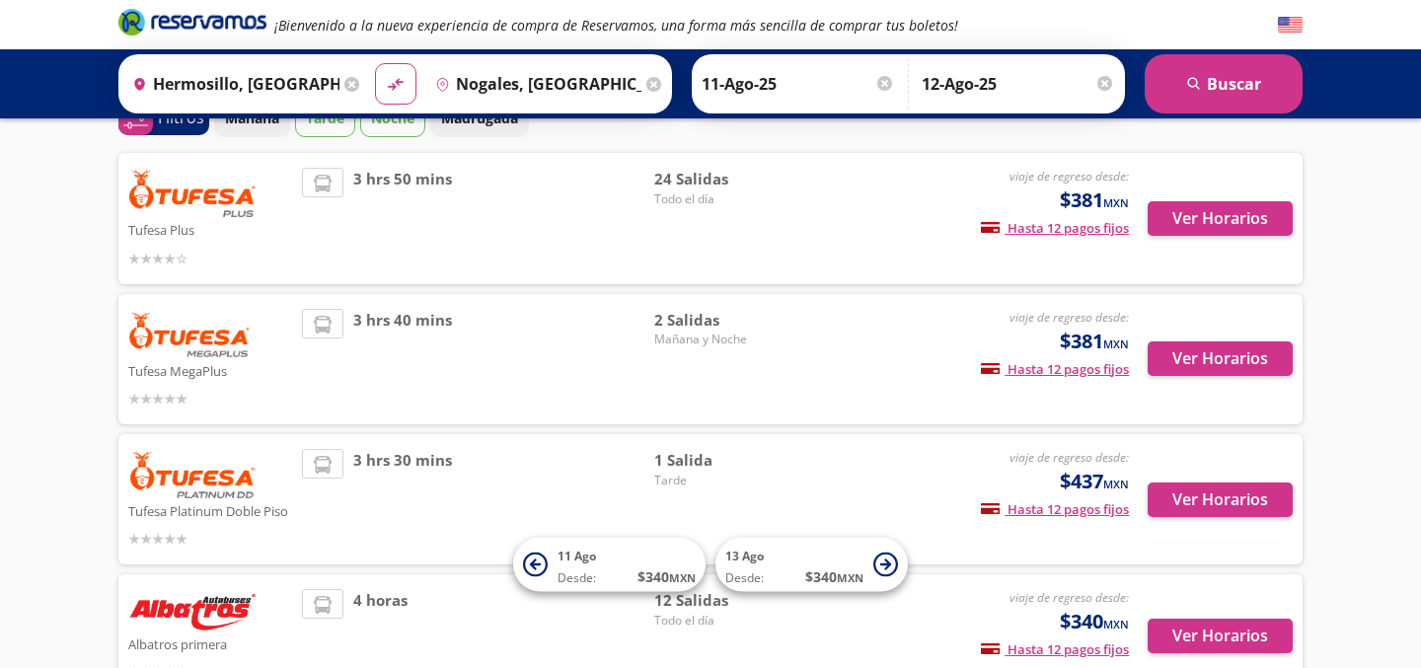
scroll to position [133, 0]
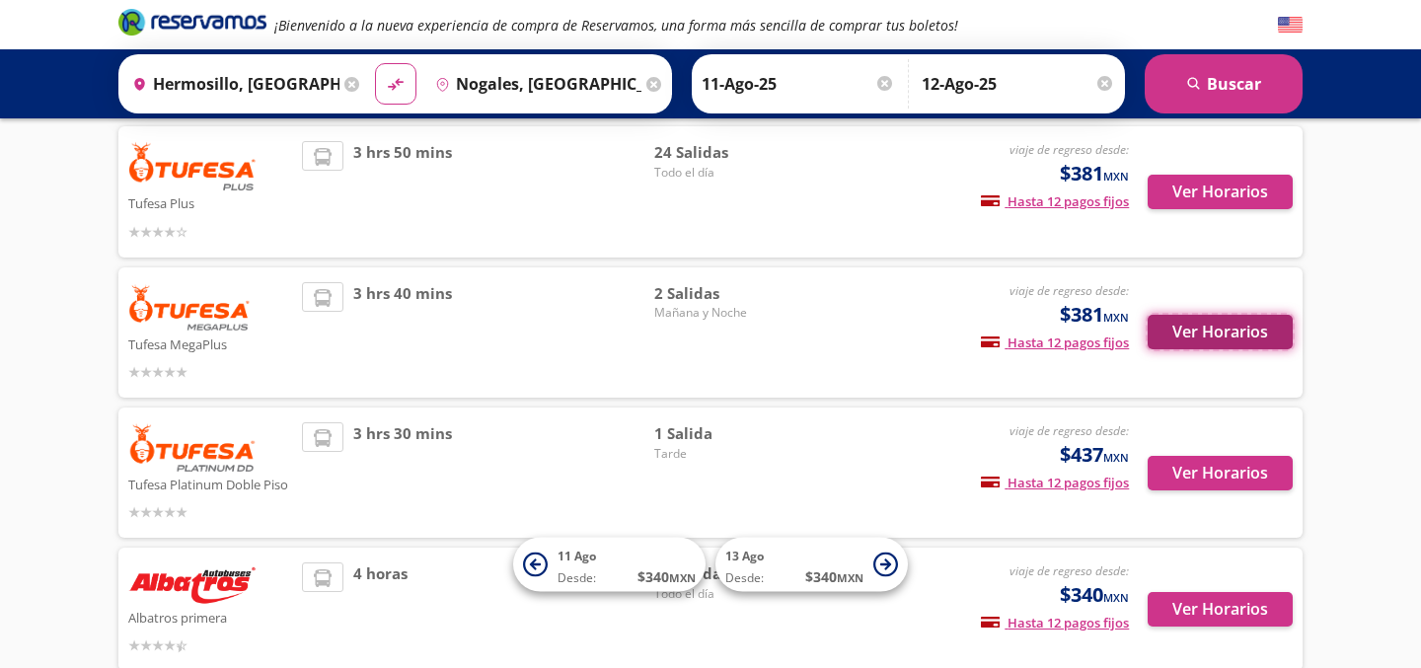
click at [1241, 341] on button "Ver Horarios" at bounding box center [1220, 332] width 145 height 35
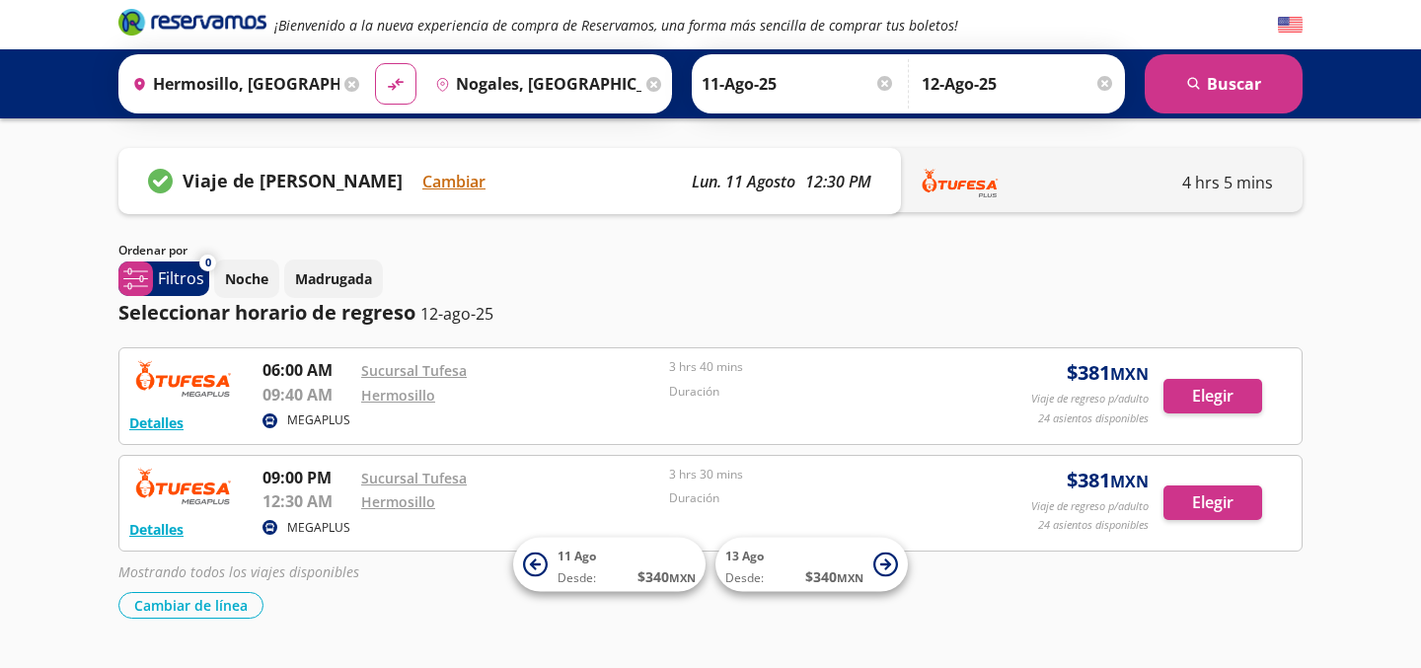
scroll to position [133, 0]
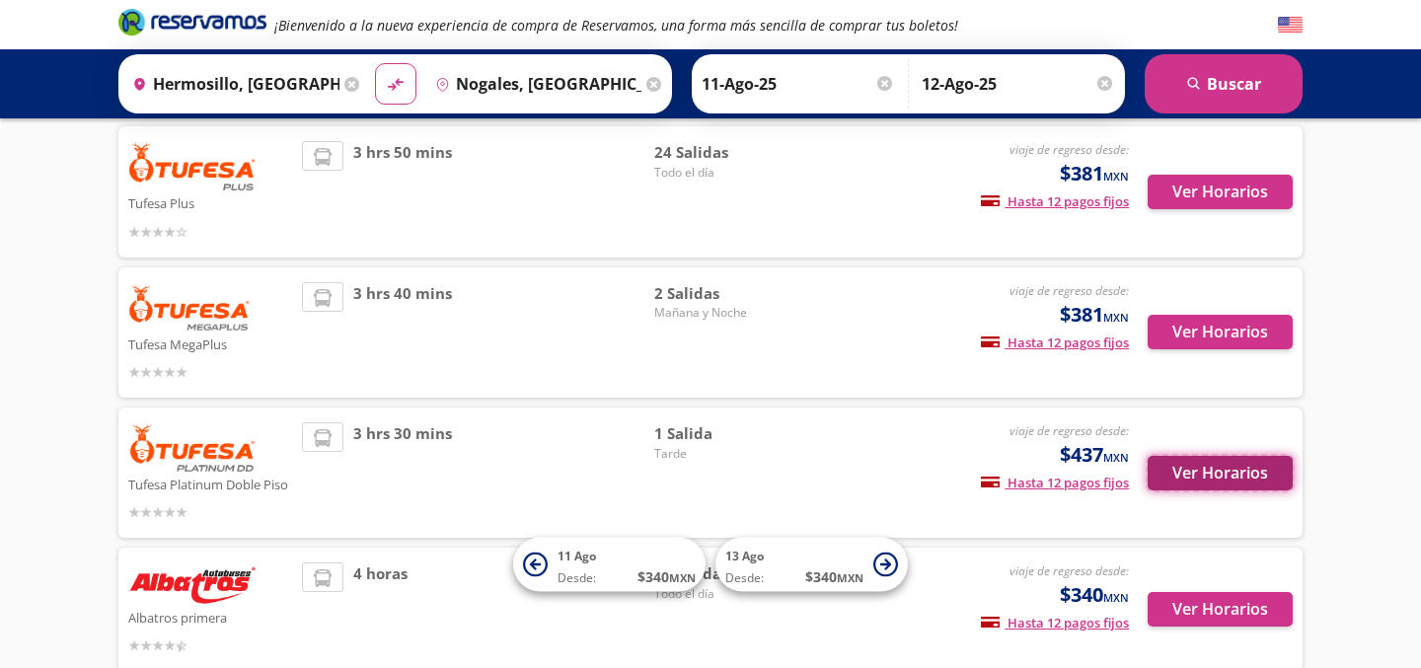
click at [1207, 464] on button "Ver Horarios" at bounding box center [1220, 473] width 145 height 35
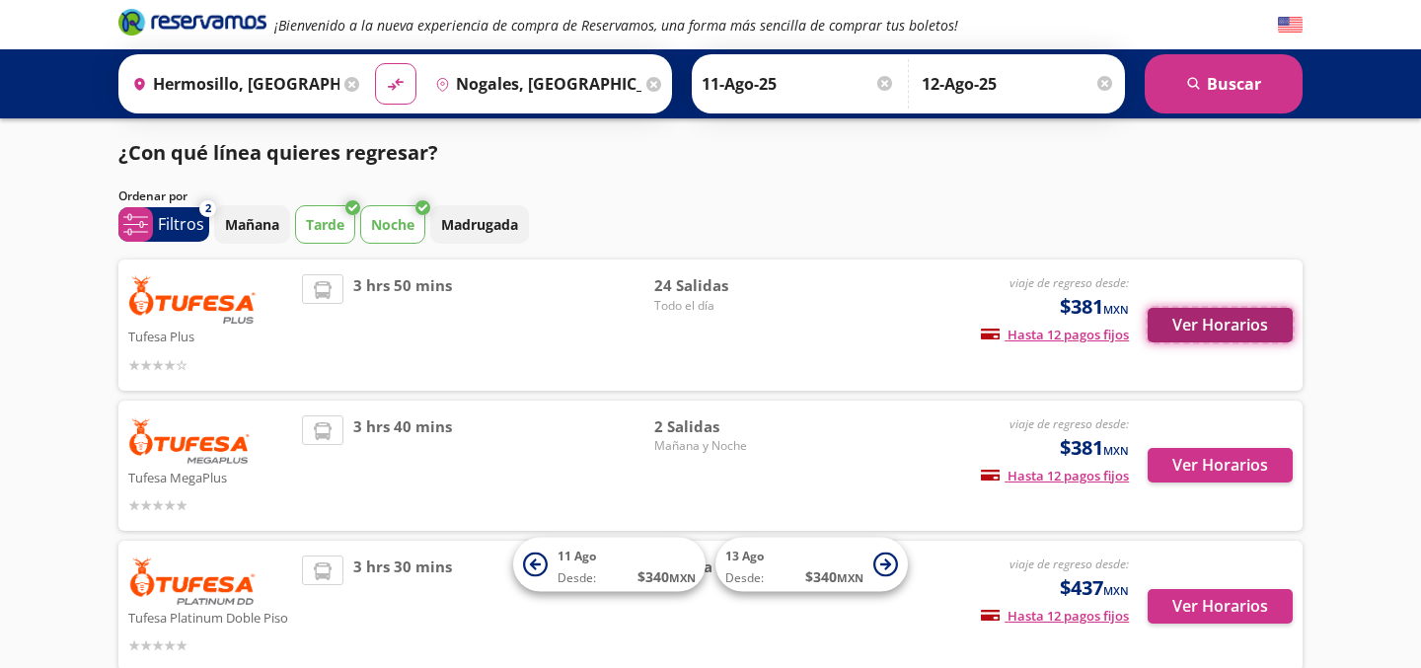
click at [1256, 317] on button "Ver Horarios" at bounding box center [1220, 325] width 145 height 35
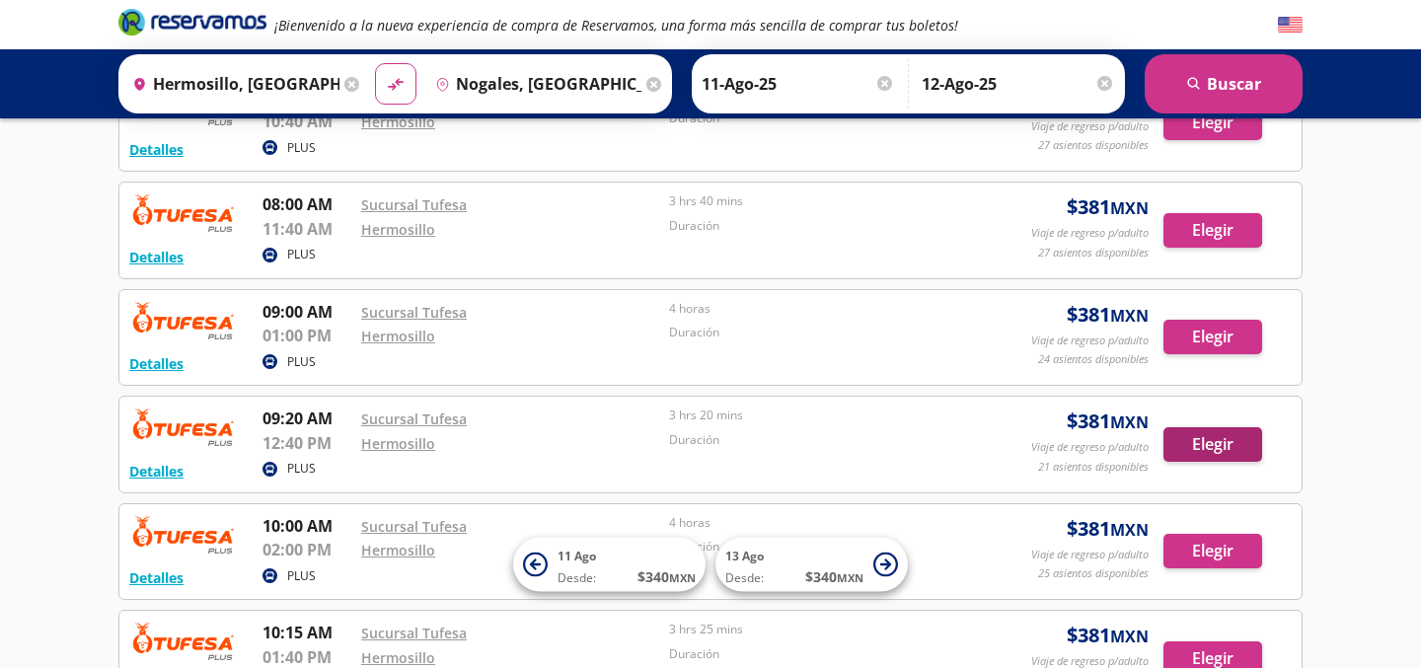
scroll to position [598, 0]
